Goal: Register for event/course

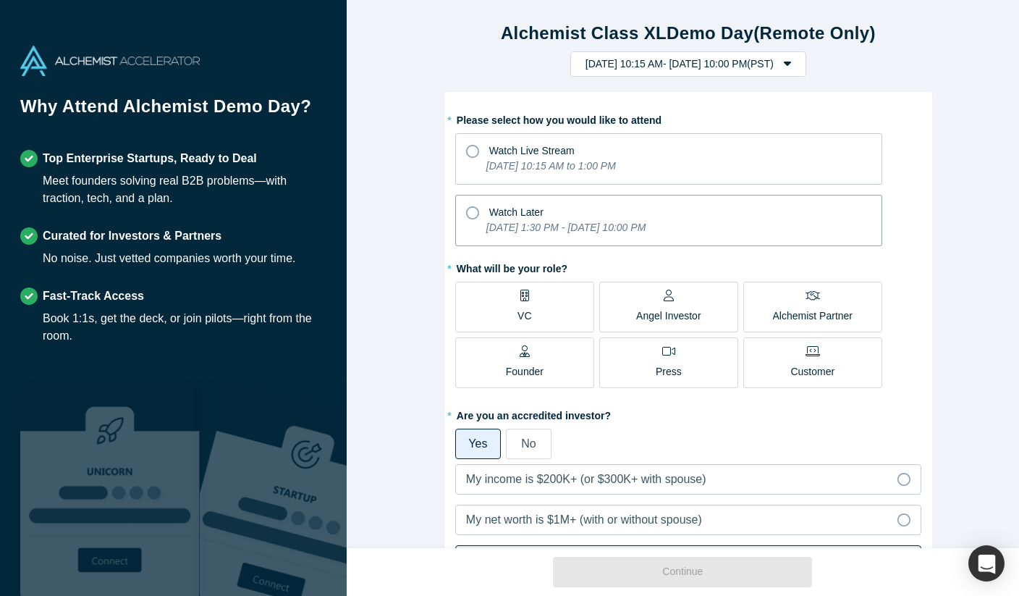
click at [512, 215] on span "Watch Later" at bounding box center [516, 212] width 54 height 12
click at [0, 0] on input "Watch Later [DATE] 1:30 PM - [DATE] 10:00 PM" at bounding box center [0, 0] width 0 height 0
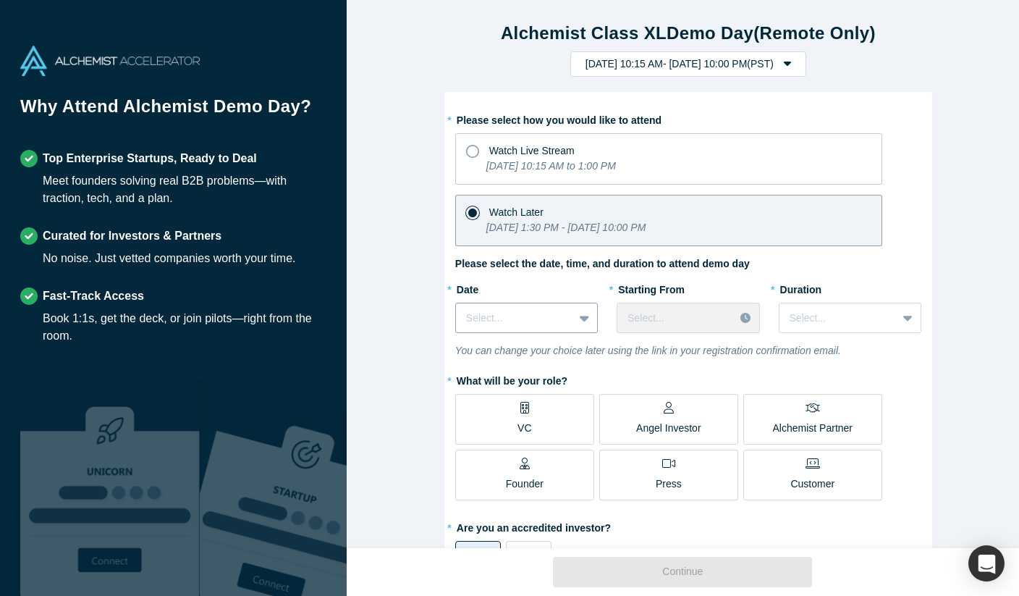
click at [564, 324] on div "Select..." at bounding box center [514, 318] width 117 height 24
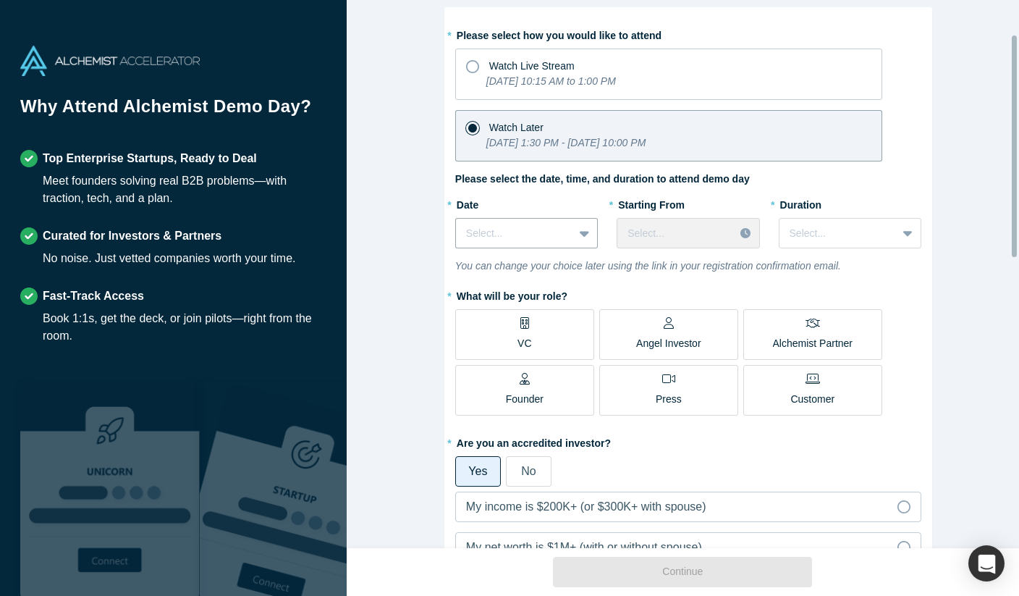
scroll to position [73, 0]
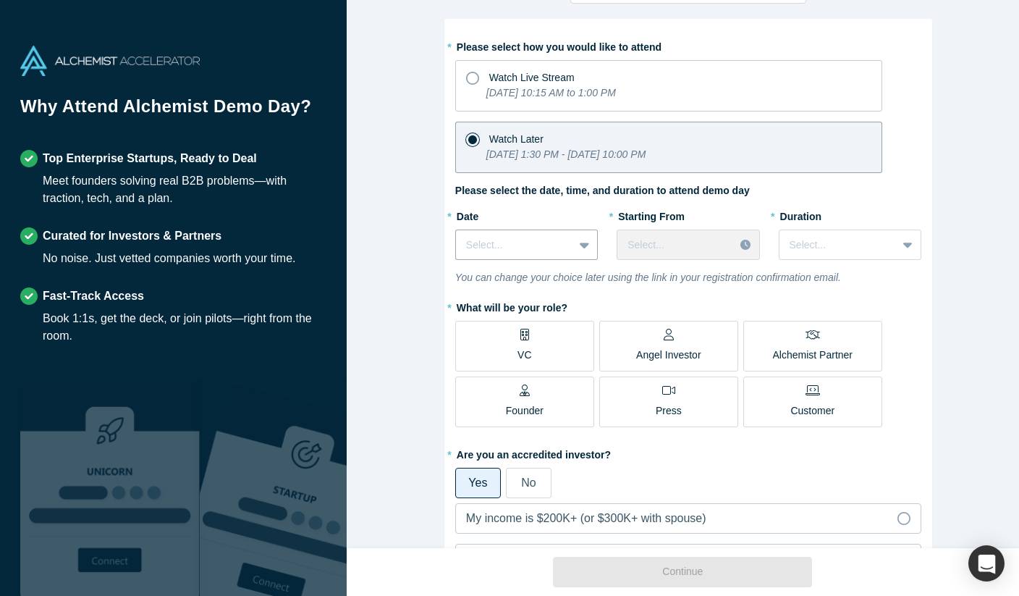
click at [693, 338] on div "Angel Investor" at bounding box center [668, 346] width 65 height 34
click at [0, 0] on input "Angel Investor" at bounding box center [0, 0] width 0 height 0
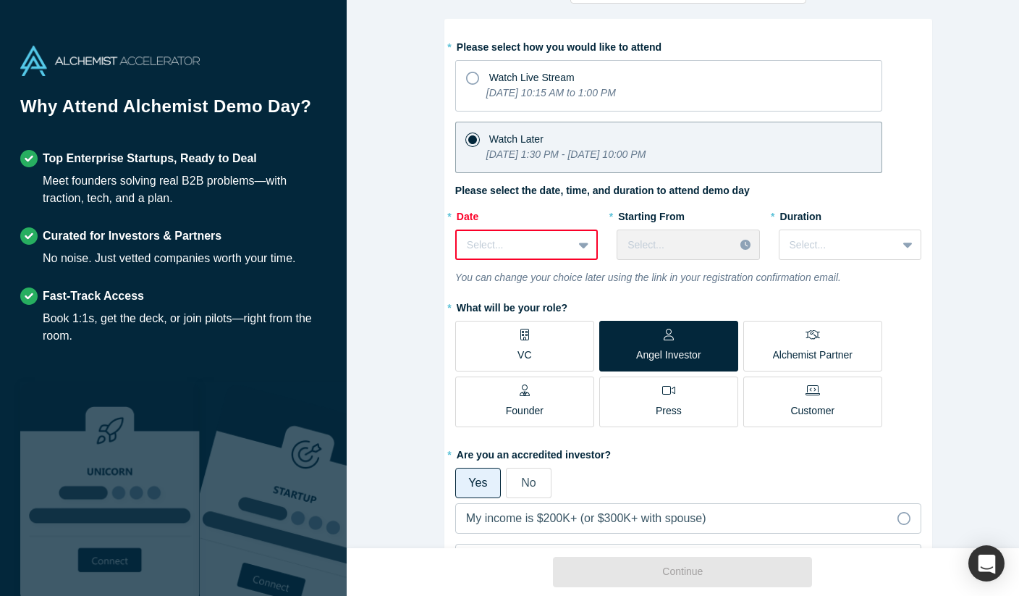
scroll to position [0, 0]
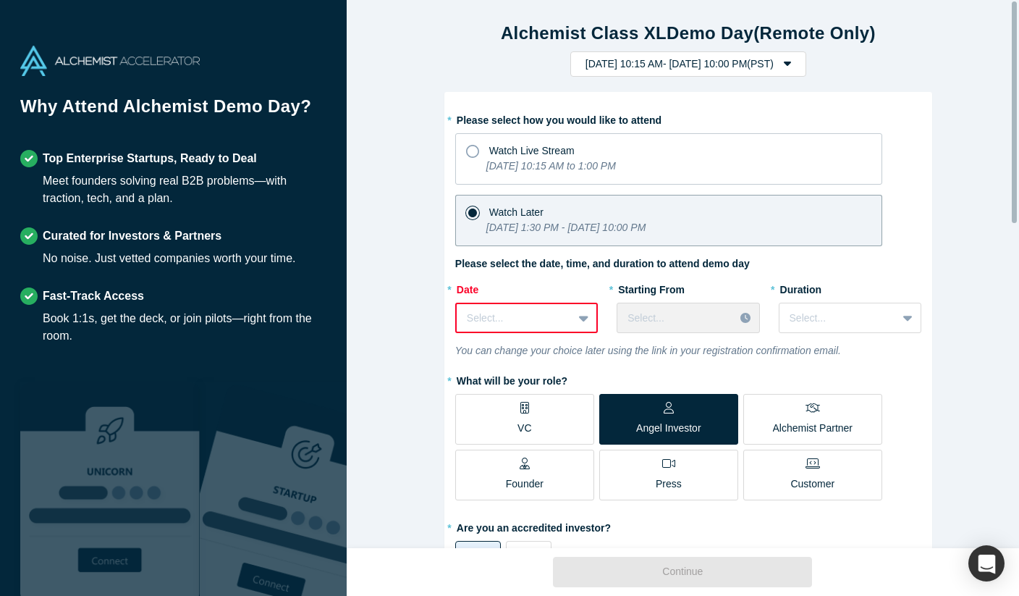
click at [562, 304] on div "Select..." at bounding box center [526, 318] width 143 height 30
click at [557, 312] on div "Select..." at bounding box center [515, 318] width 116 height 24
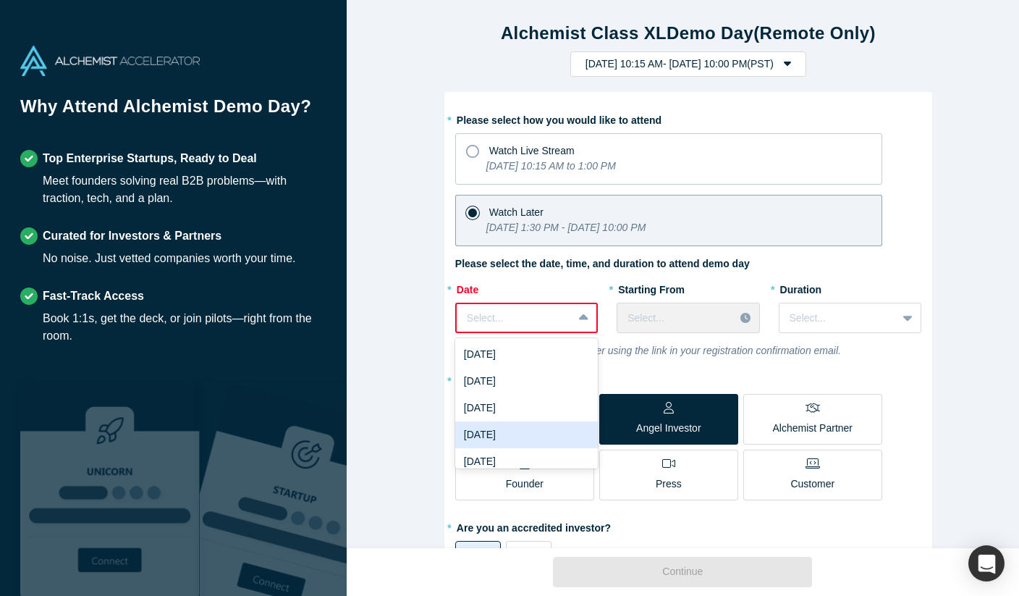
click at [544, 434] on div "[DATE]" at bounding box center [526, 434] width 143 height 27
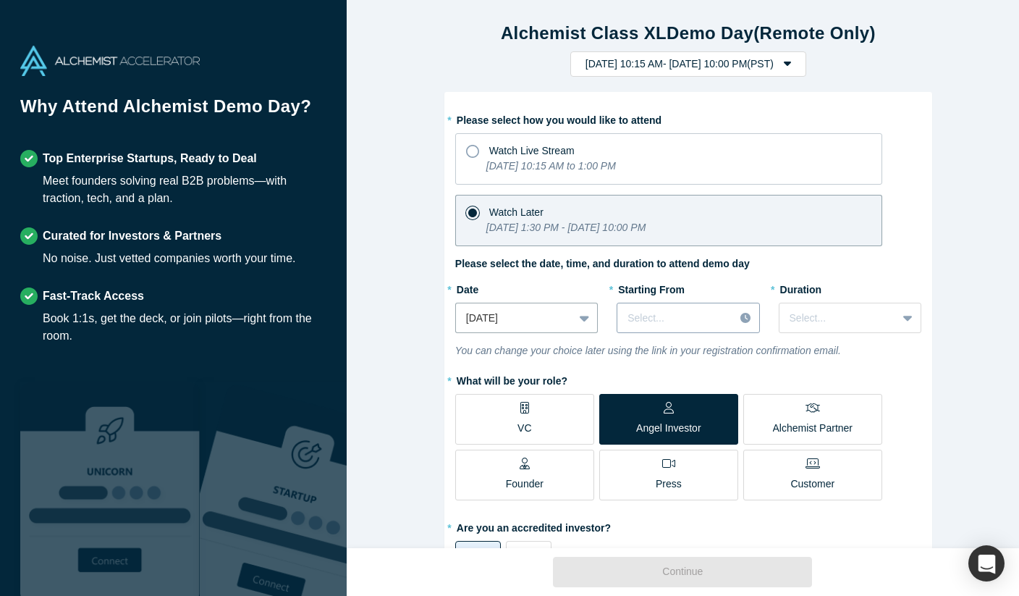
click at [658, 326] on div "Select..." at bounding box center [675, 318] width 117 height 24
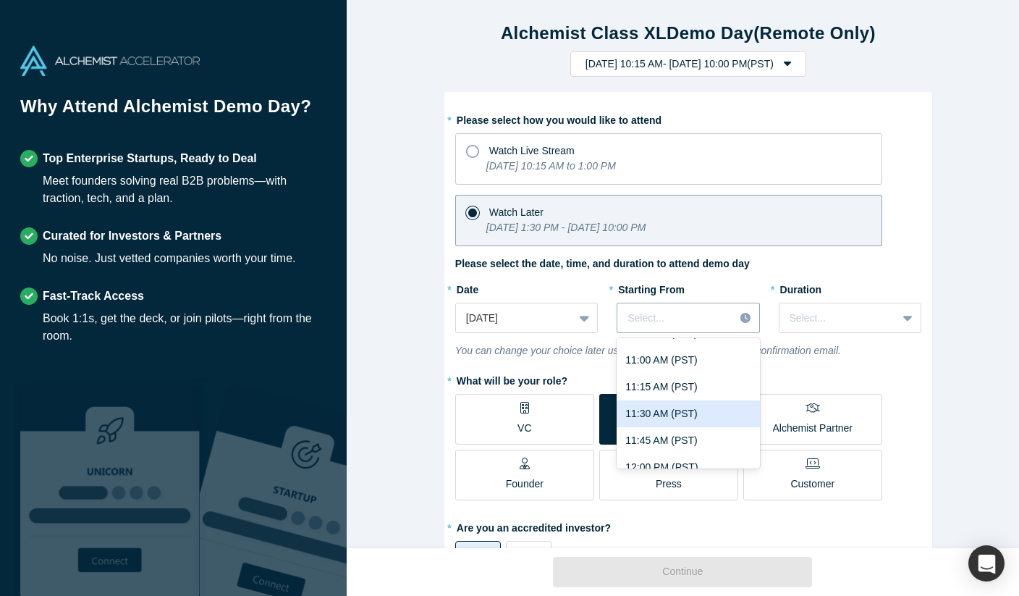
scroll to position [1178, 0]
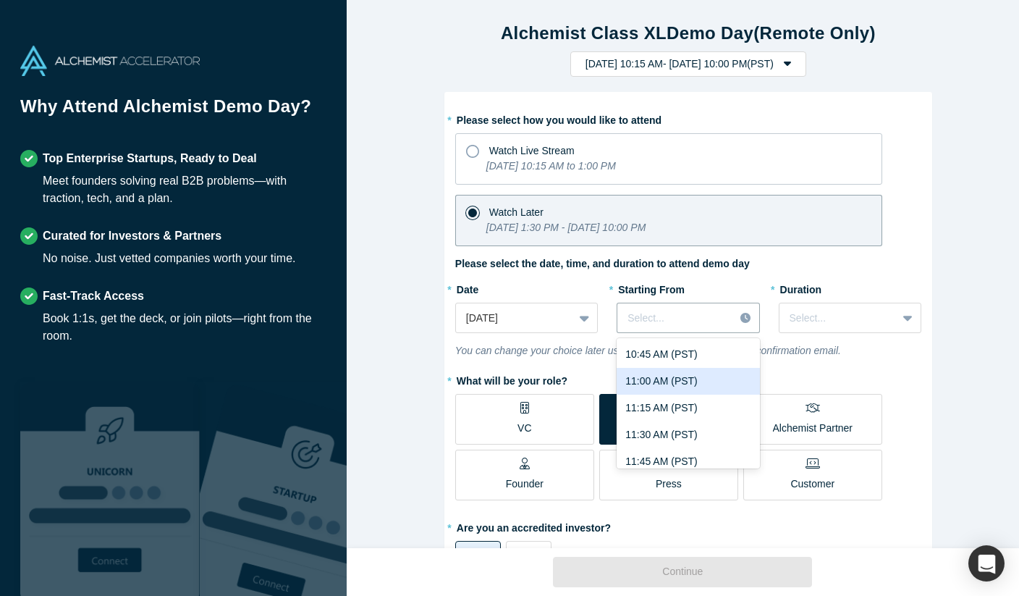
click at [672, 379] on div "11:00 AM (PST)" at bounding box center [688, 381] width 143 height 27
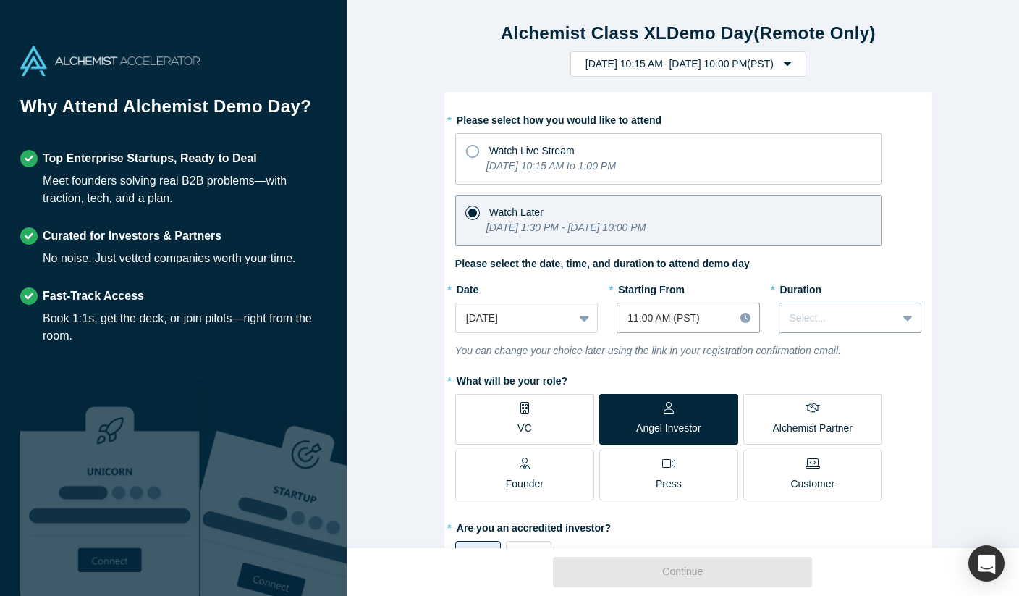
click at [808, 303] on div "Select..." at bounding box center [850, 318] width 143 height 30
click at [793, 432] on div "2 hours" at bounding box center [850, 434] width 143 height 27
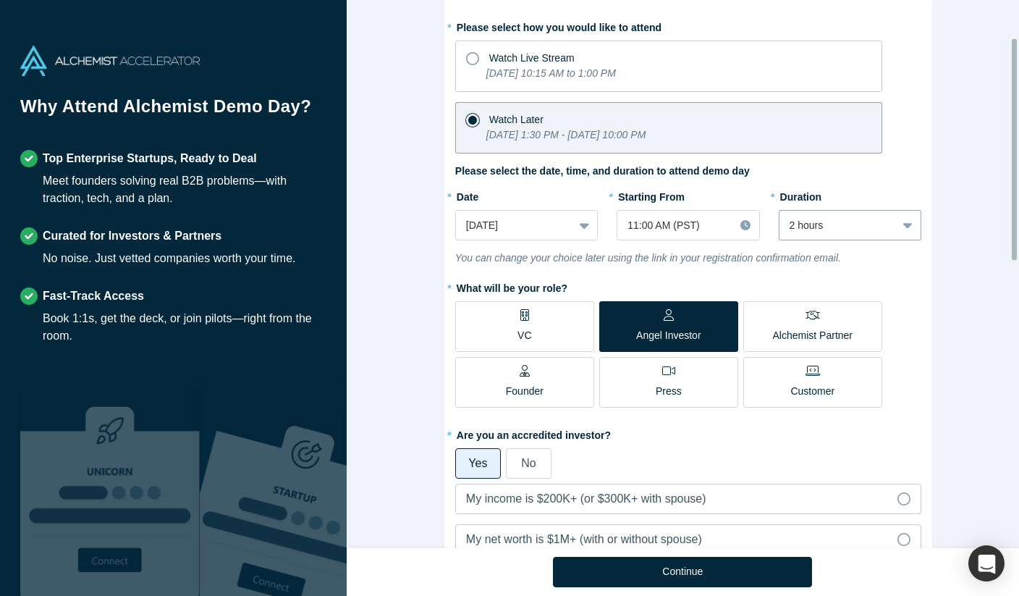
scroll to position [111, 0]
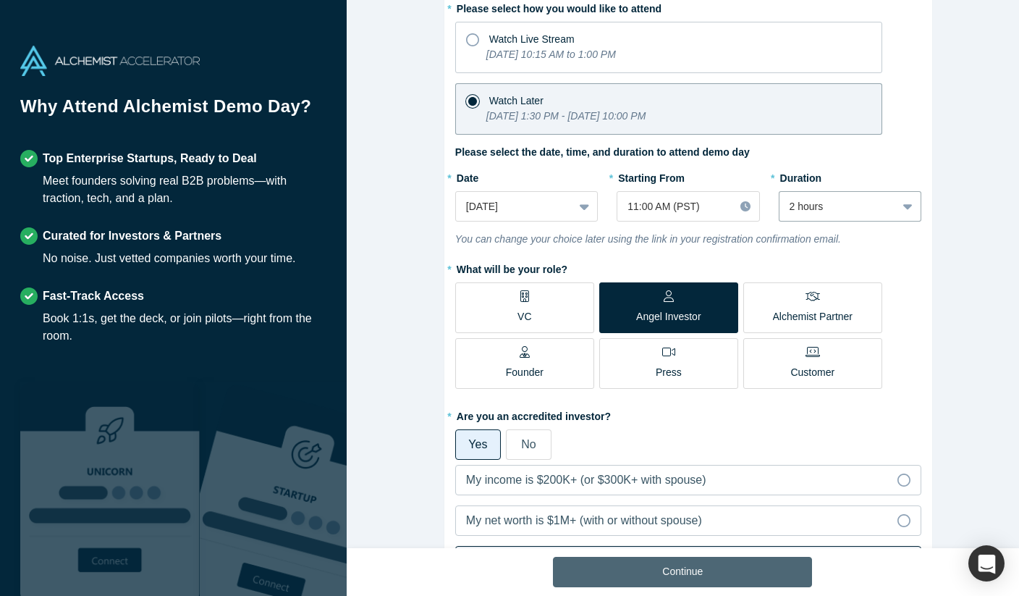
click at [693, 573] on button "Continue" at bounding box center [682, 572] width 259 height 30
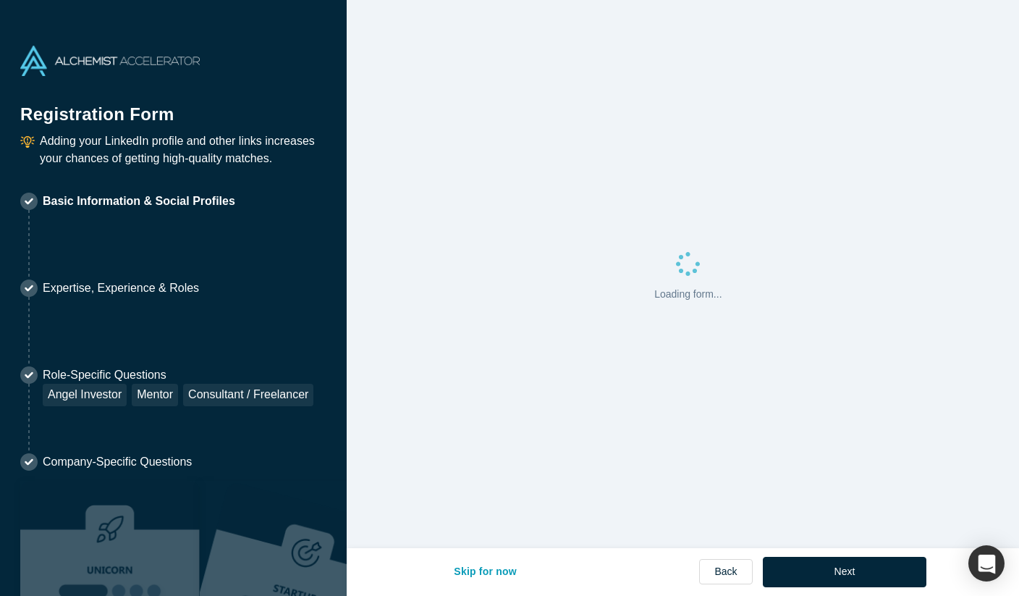
select select "US"
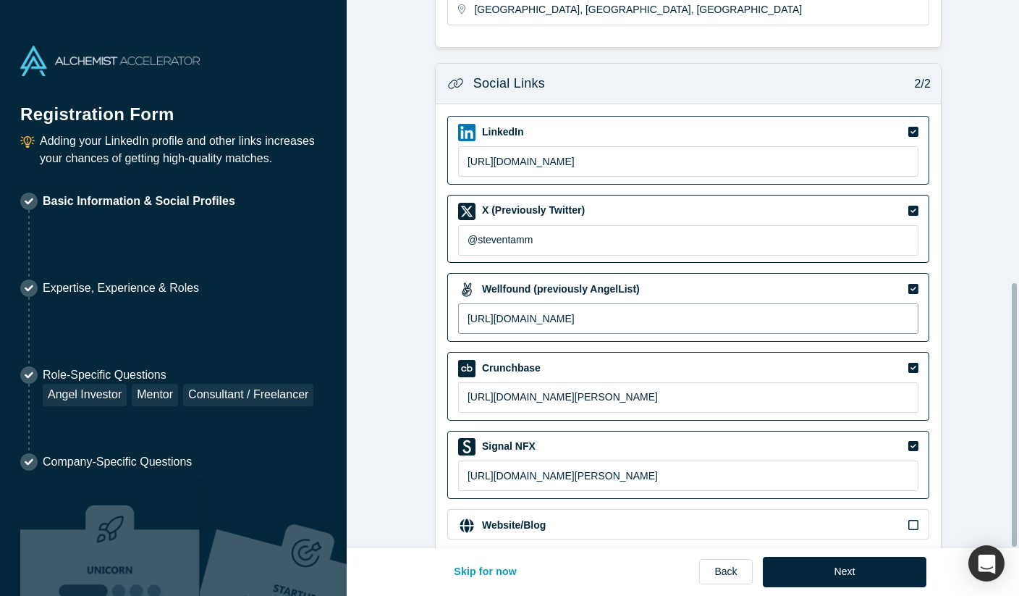
scroll to position [586, 0]
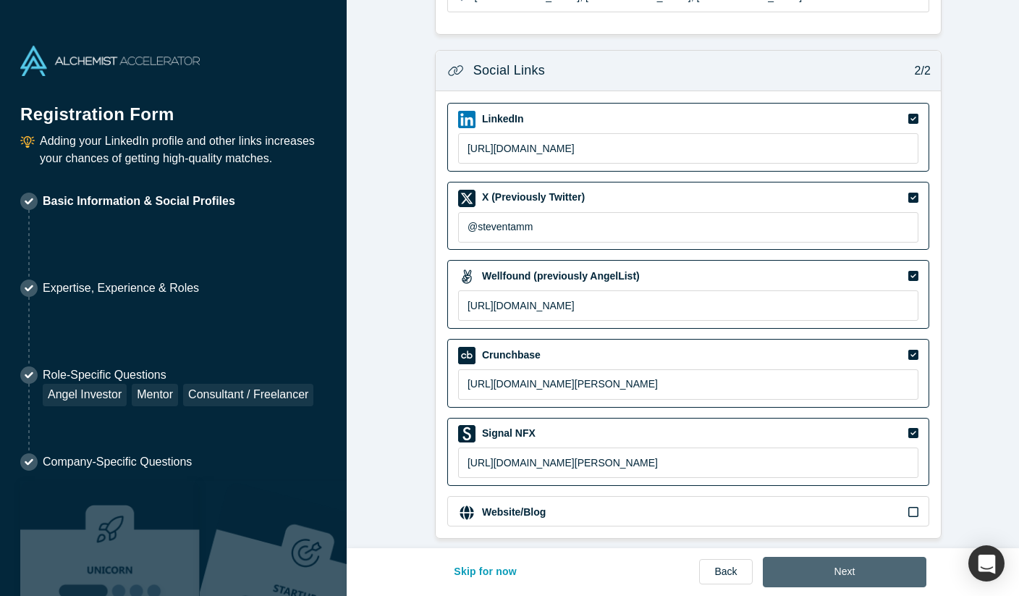
click at [837, 578] on button "Next" at bounding box center [845, 572] width 164 height 30
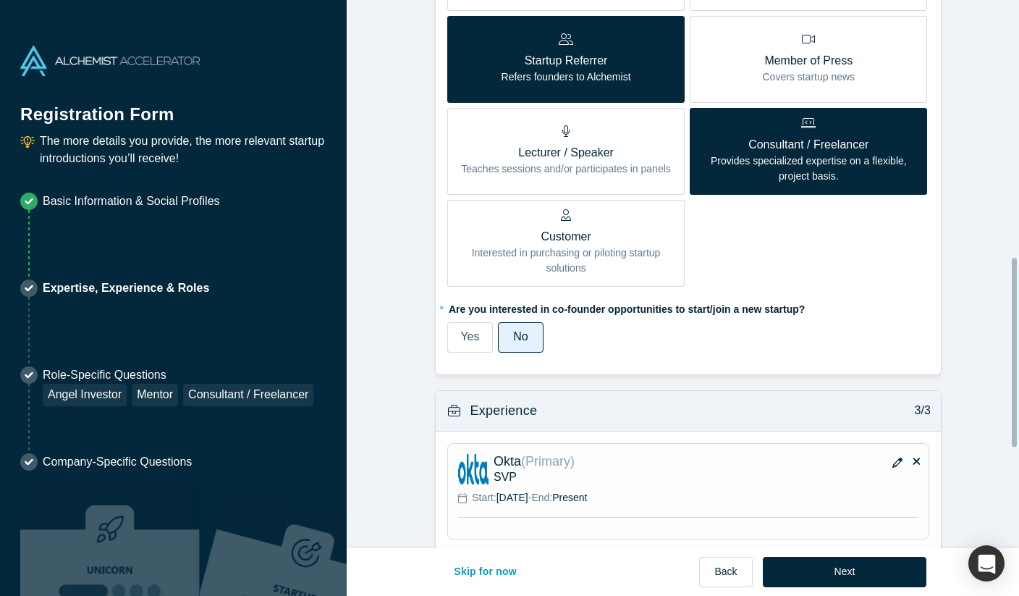
scroll to position [1013, 0]
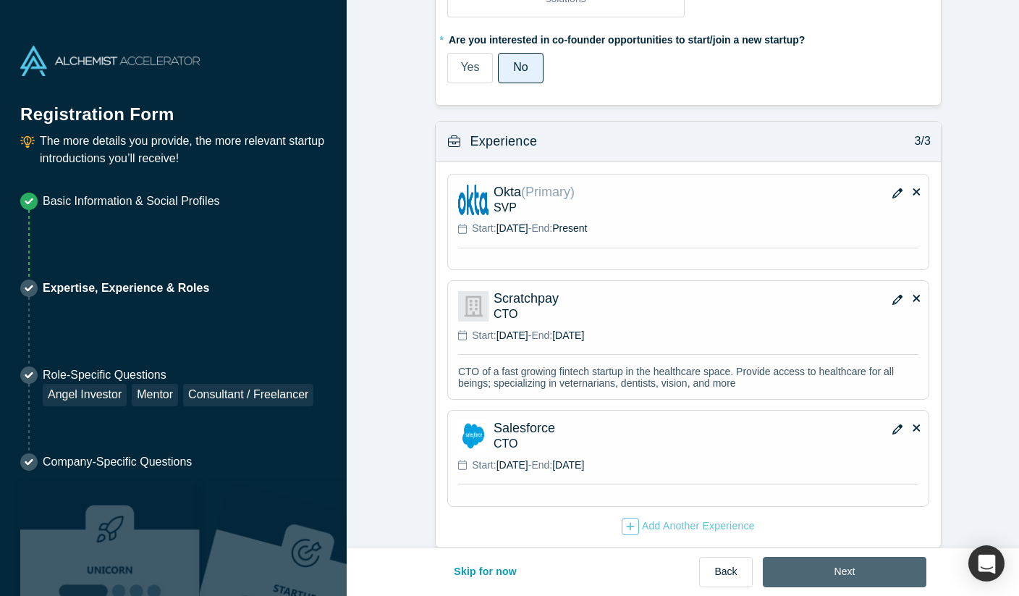
click at [852, 570] on button "Next" at bounding box center [845, 572] width 164 height 30
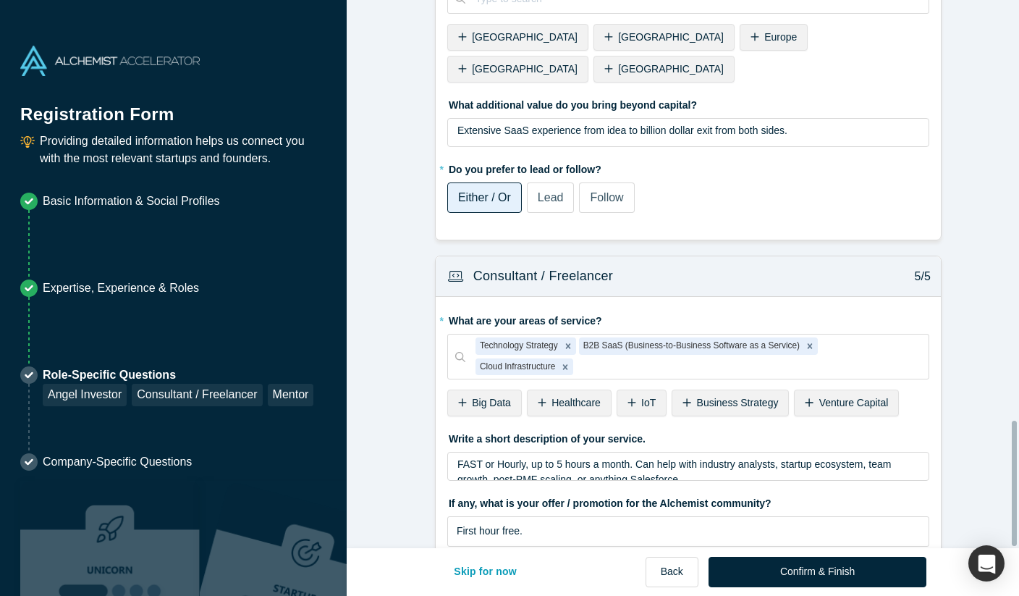
scroll to position [1835, 0]
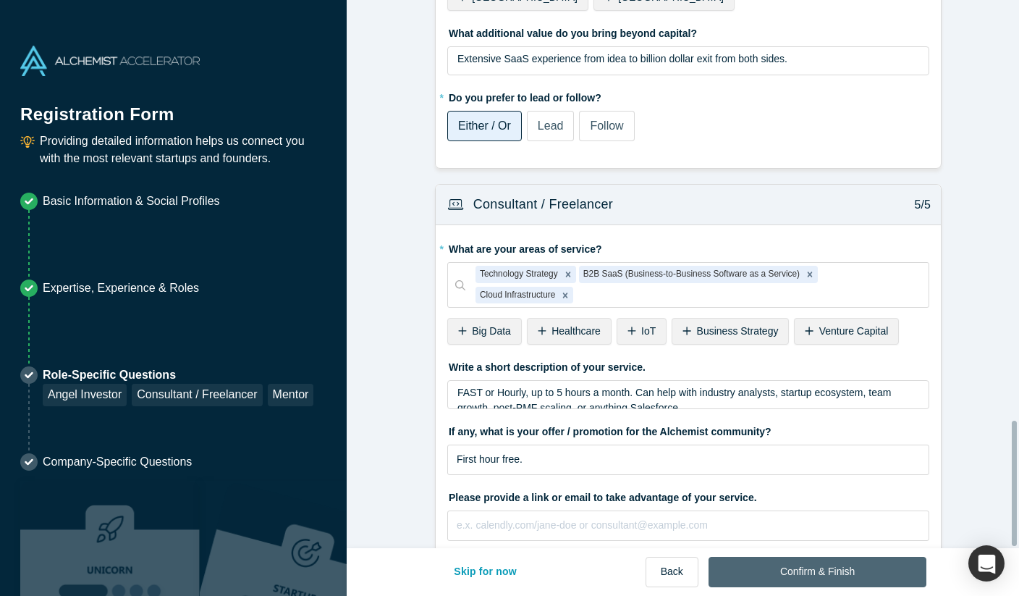
click at [813, 578] on button "Confirm & Finish" at bounding box center [818, 572] width 218 height 30
